Goal: Navigation & Orientation: Find specific page/section

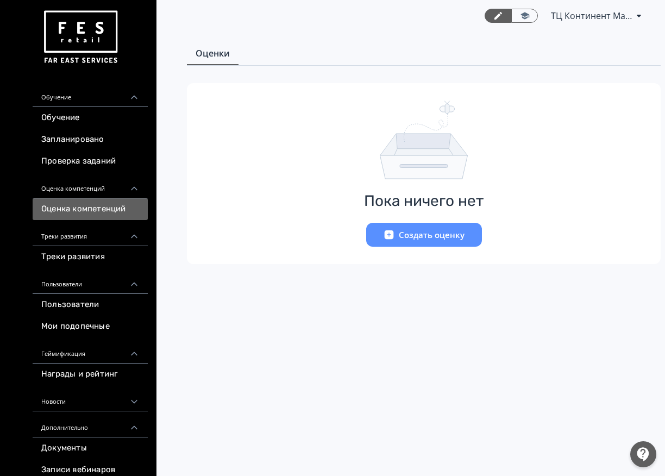
scroll to position [4, 0]
click at [126, 255] on link "Треки развития" at bounding box center [90, 257] width 115 height 22
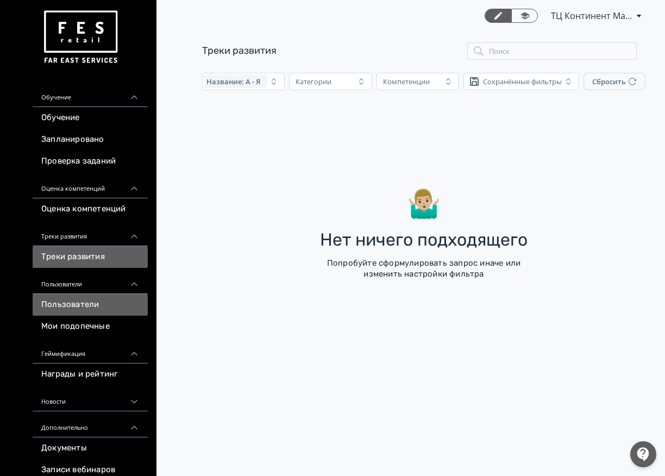
click at [89, 306] on link "Пользователи" at bounding box center [90, 305] width 115 height 22
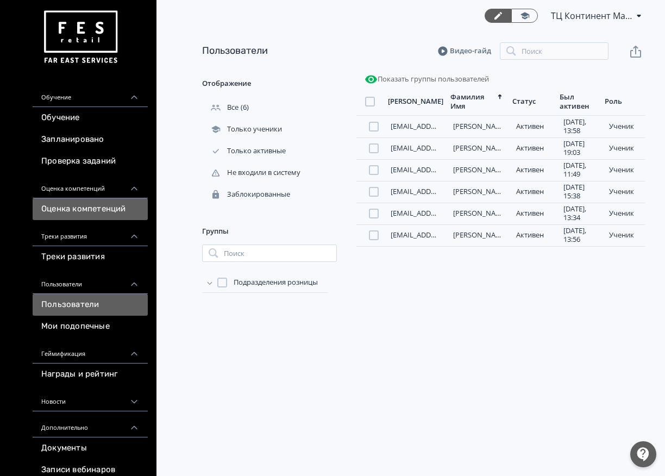
click at [105, 216] on link "Оценка компетенций" at bounding box center [90, 209] width 115 height 22
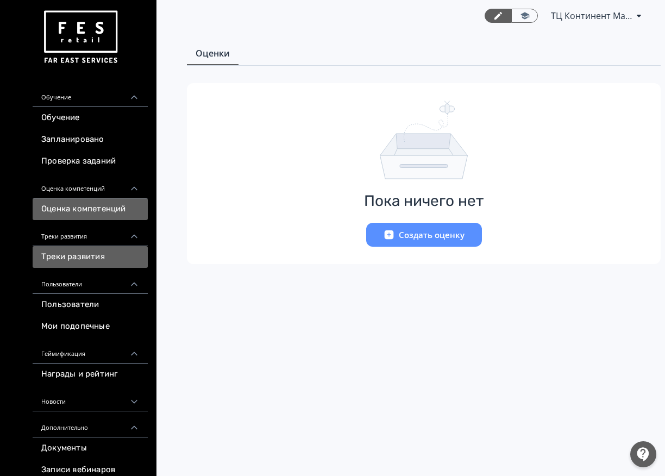
click at [86, 252] on link "Треки развития" at bounding box center [90, 257] width 115 height 22
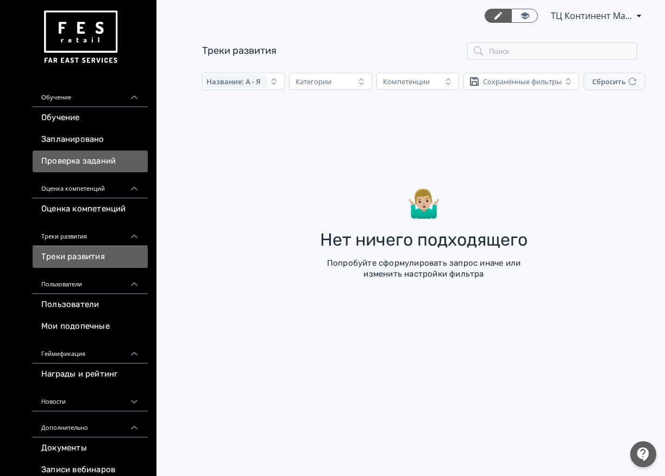
click at [106, 158] on link "Проверка заданий" at bounding box center [90, 161] width 115 height 22
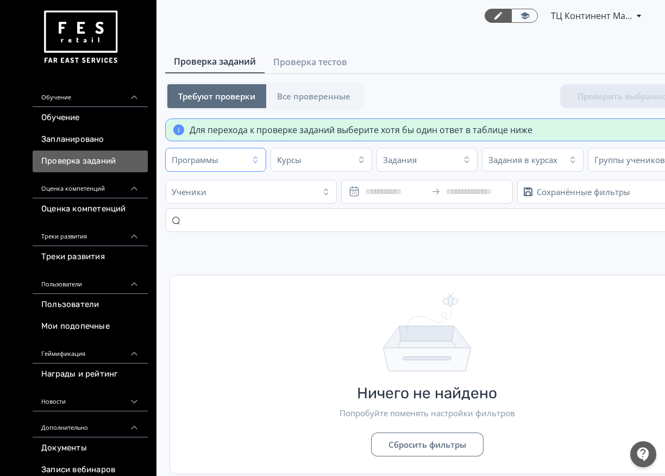
click at [239, 158] on div "Программы" at bounding box center [206, 159] width 76 height 17
click at [244, 187] on input "text" at bounding box center [274, 186] width 204 height 17
click at [491, 263] on td "Ничего не найдено Попробуйте поменять настройки фильтров Сбросить фильтры" at bounding box center [427, 359] width 524 height 239
click at [353, 166] on button "Курсы" at bounding box center [321, 160] width 101 height 24
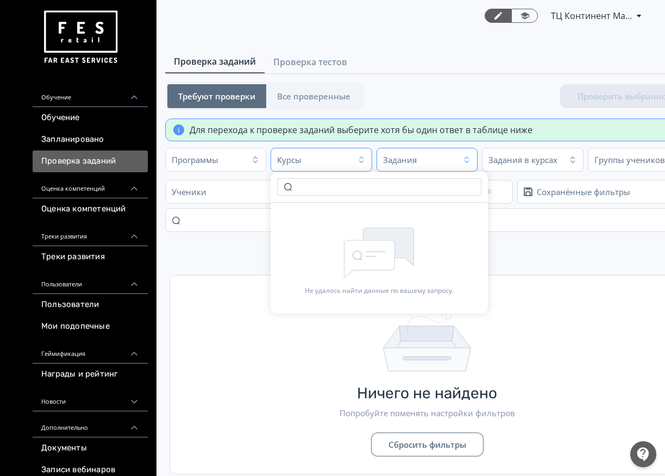
click at [415, 165] on div "Задания" at bounding box center [400, 159] width 34 height 11
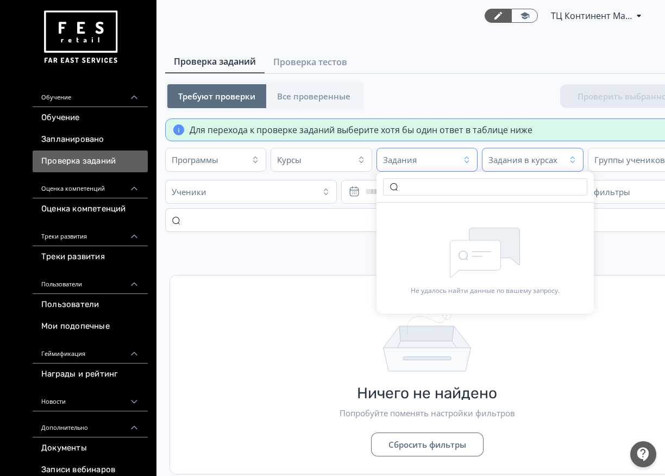
click at [543, 159] on div "Задания в курсах" at bounding box center [522, 159] width 69 height 11
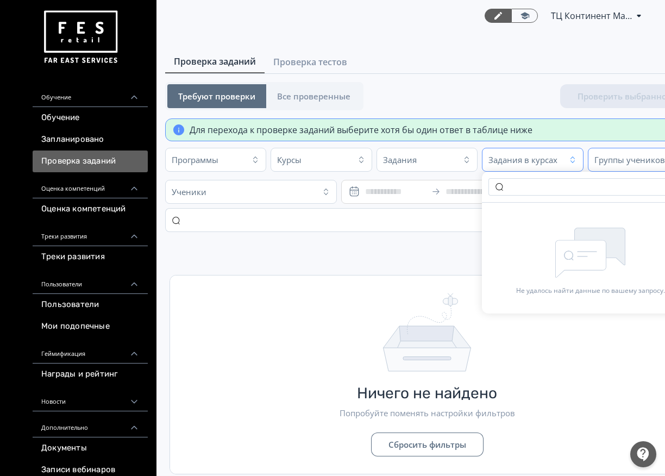
click at [588, 156] on button "Группы учеников" at bounding box center [638, 160] width 101 height 24
